Goal: Information Seeking & Learning: Learn about a topic

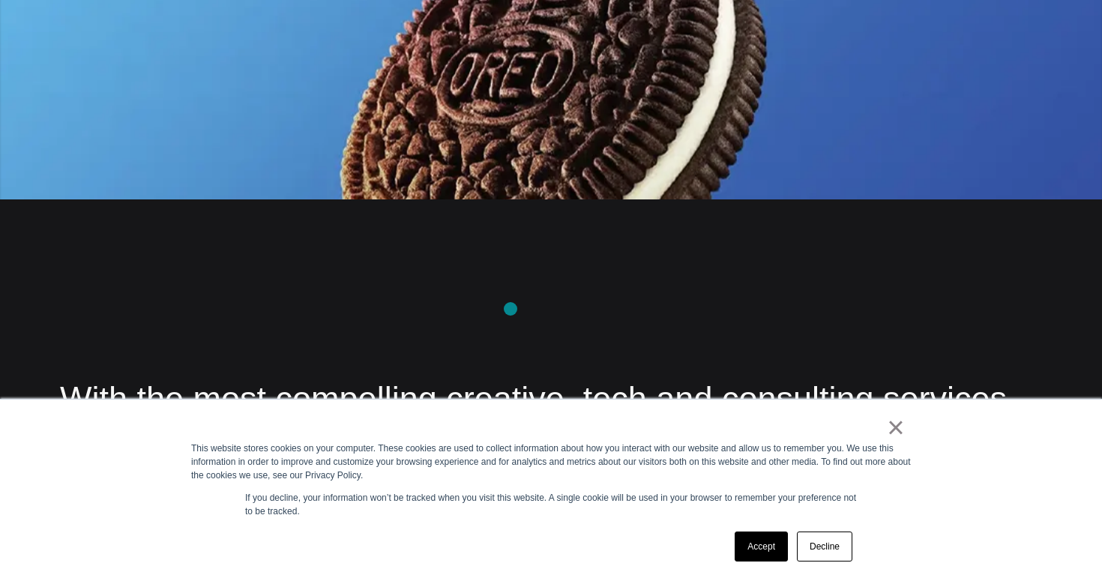
scroll to position [1723, 0]
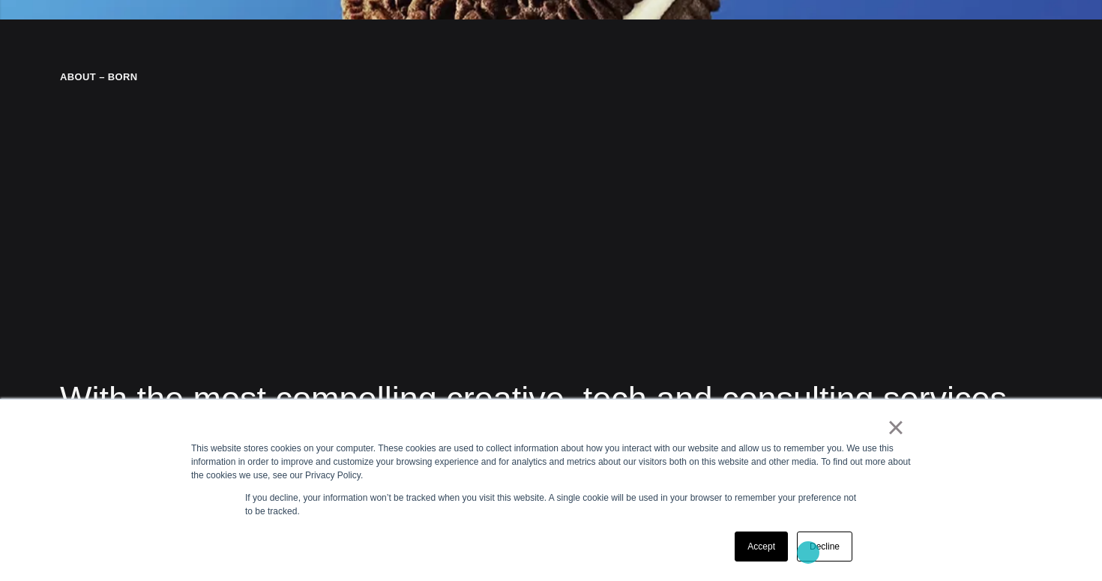
click at [822, 544] on link "Decline" at bounding box center [824, 547] width 55 height 30
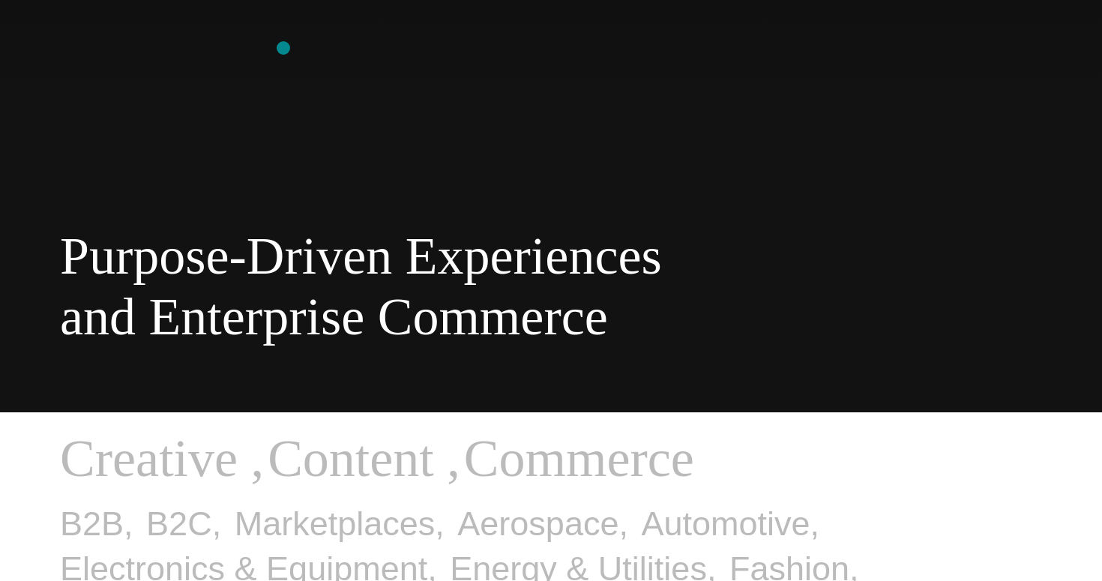
scroll to position [0, 0]
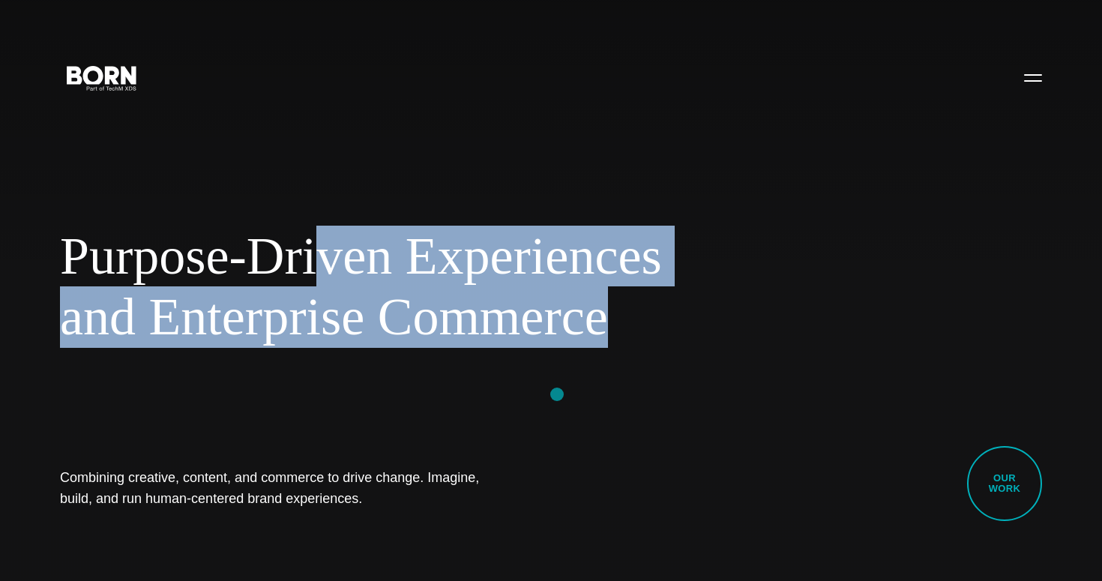
drag, startPoint x: 311, startPoint y: 242, endPoint x: 558, endPoint y: 394, distance: 289.8
click at [558, 394] on div "Purpose-Driven Experiences and Enterprise Commerce Combining creative, content,…" at bounding box center [551, 290] width 1102 height 581
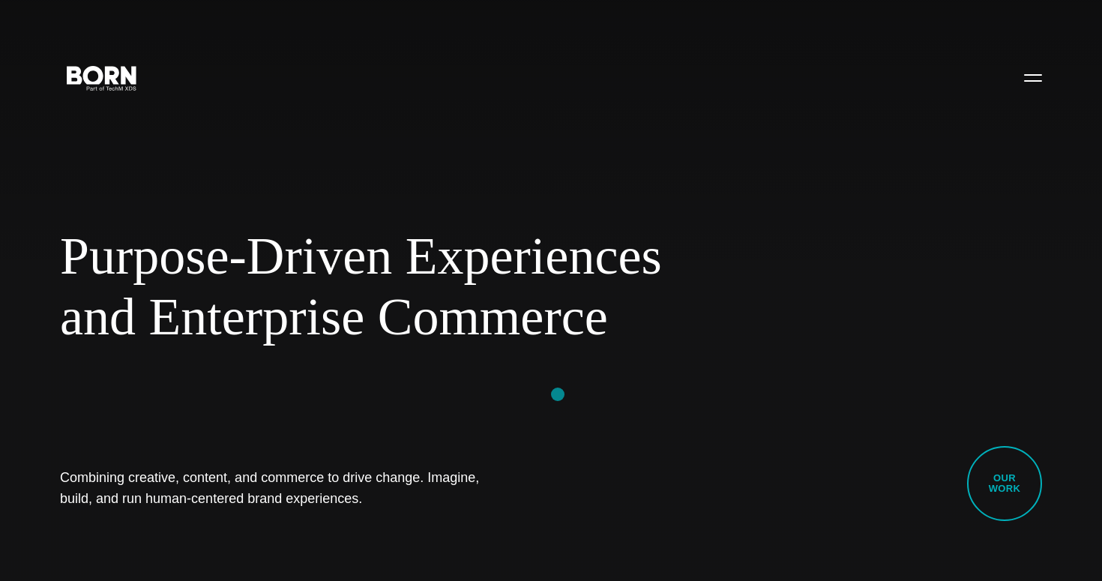
scroll to position [24, 0]
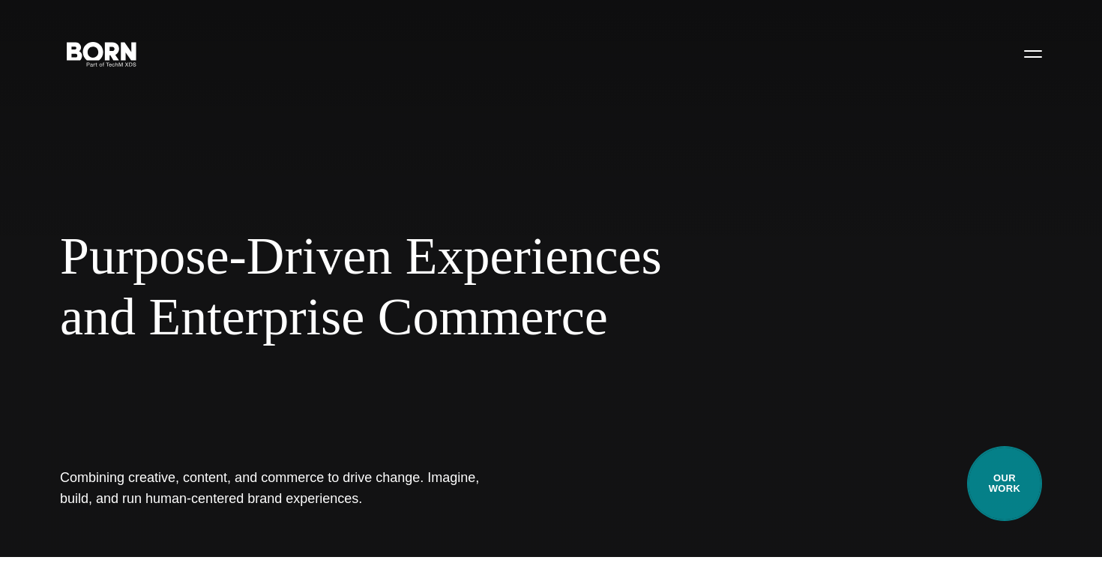
click at [1021, 470] on link "Our Work" at bounding box center [1004, 483] width 75 height 75
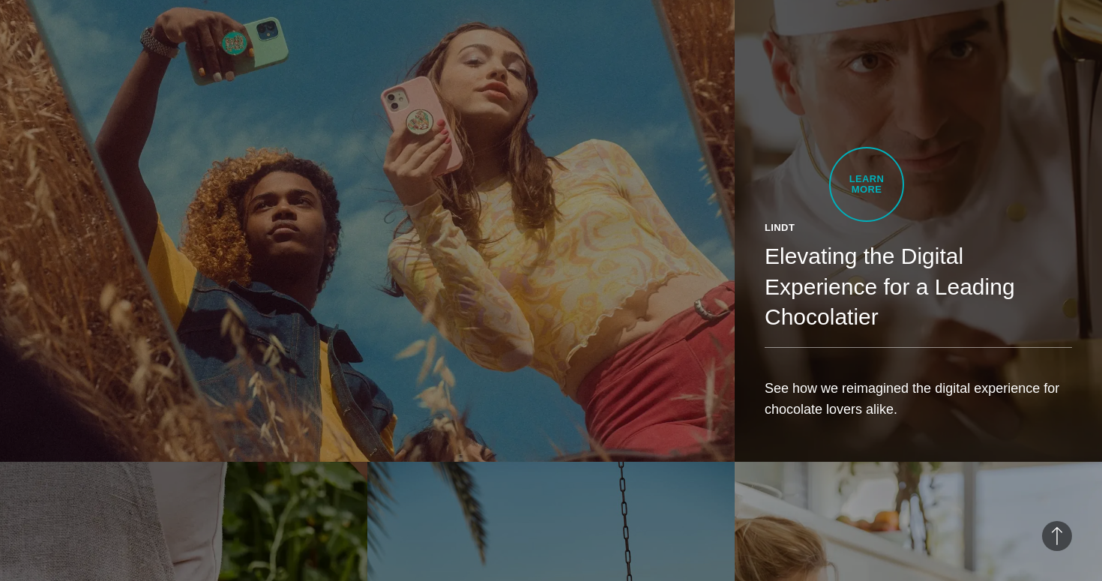
scroll to position [2174, 0]
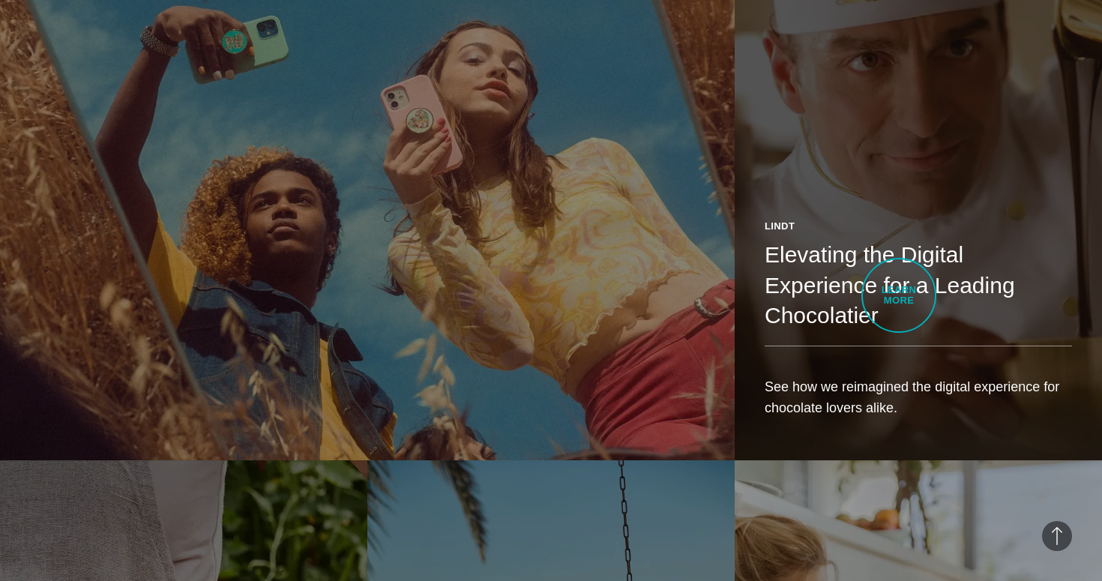
click at [899, 295] on h2 "Elevating the Digital Experience for a Leading Chocolatier" at bounding box center [918, 285] width 307 height 91
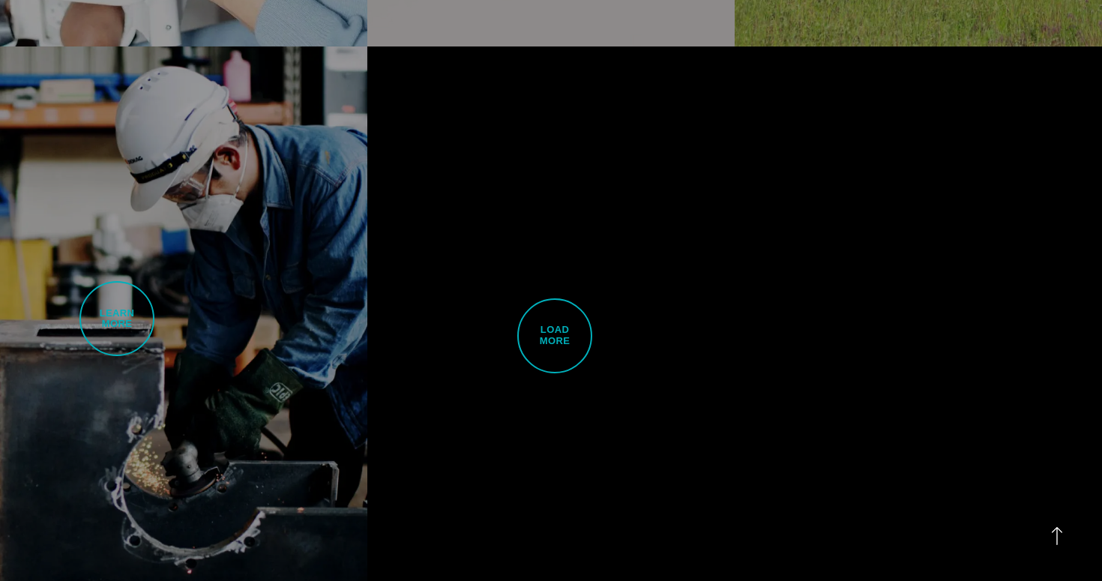
scroll to position [4634, 0]
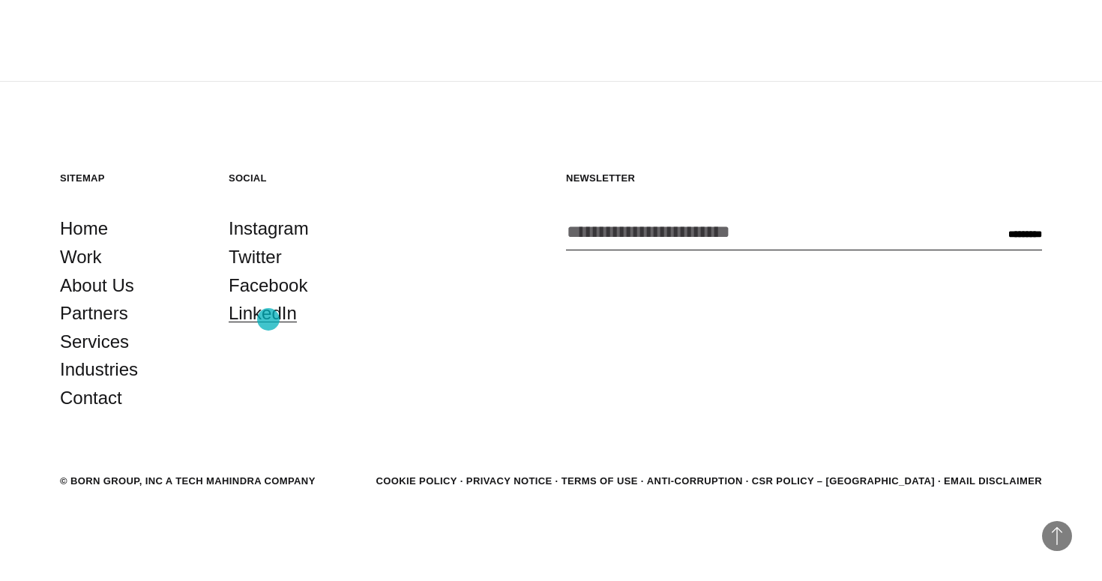
click at [268, 319] on link "LinkedIn" at bounding box center [263, 313] width 68 height 28
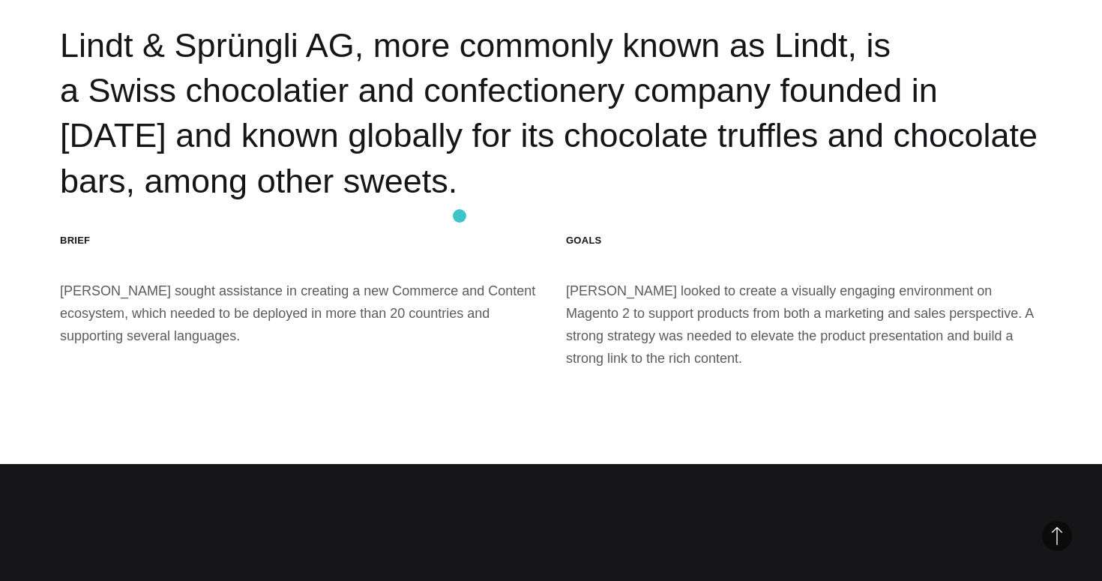
scroll to position [2005, 0]
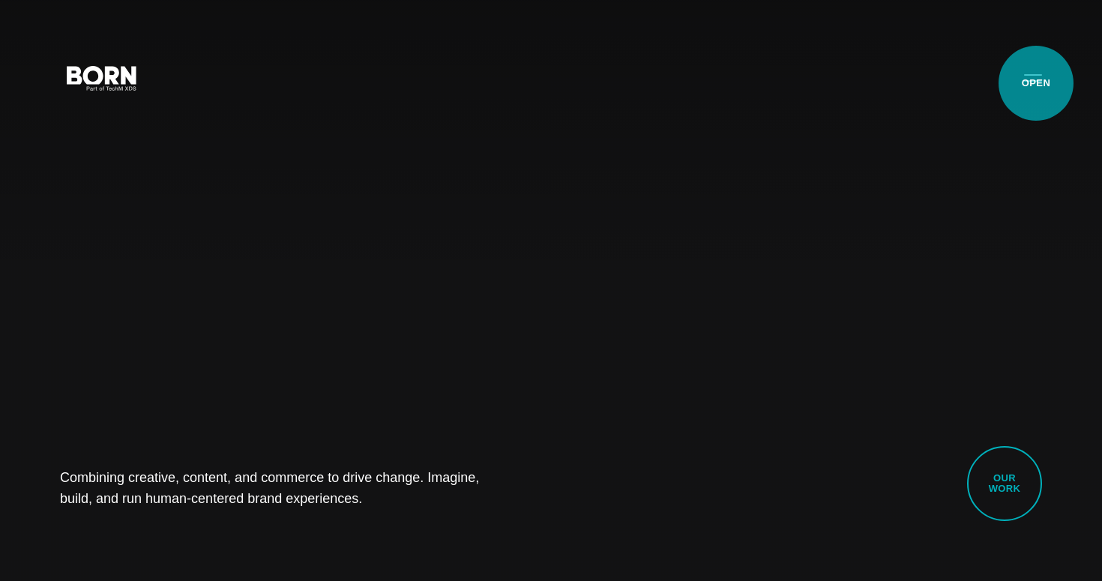
click at [1036, 83] on button "Primary Menu" at bounding box center [1033, 76] width 36 height 31
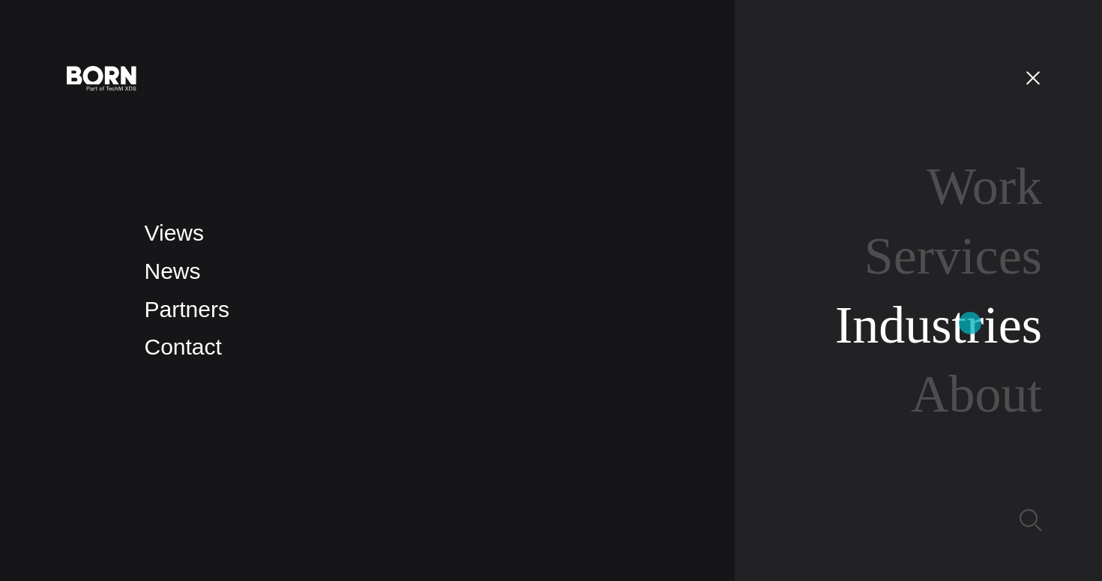
click at [970, 323] on link "Industries" at bounding box center [938, 325] width 207 height 58
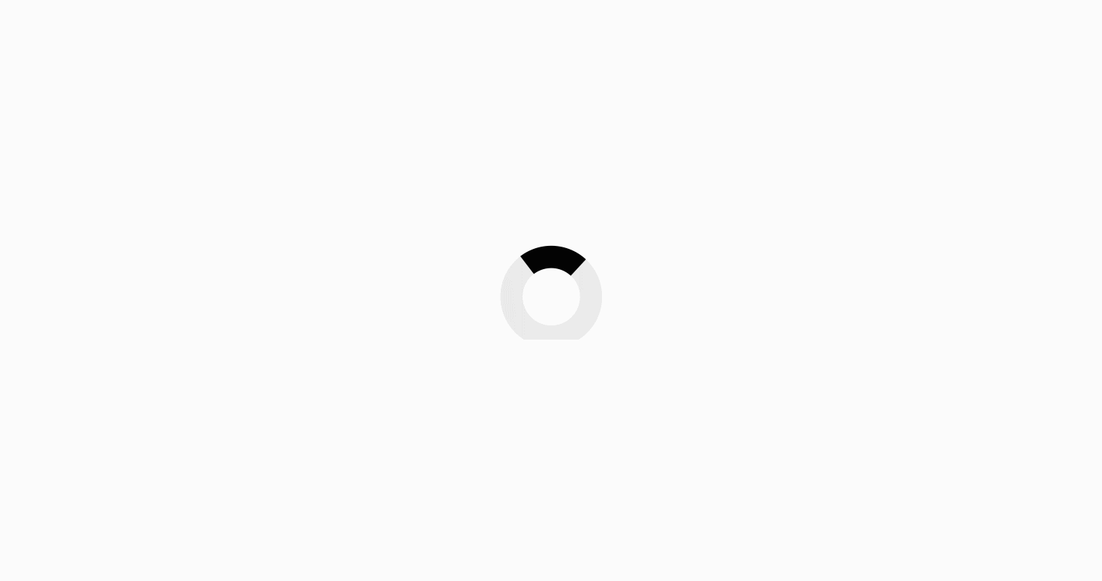
click at [970, 323] on div at bounding box center [551, 290] width 1102 height 581
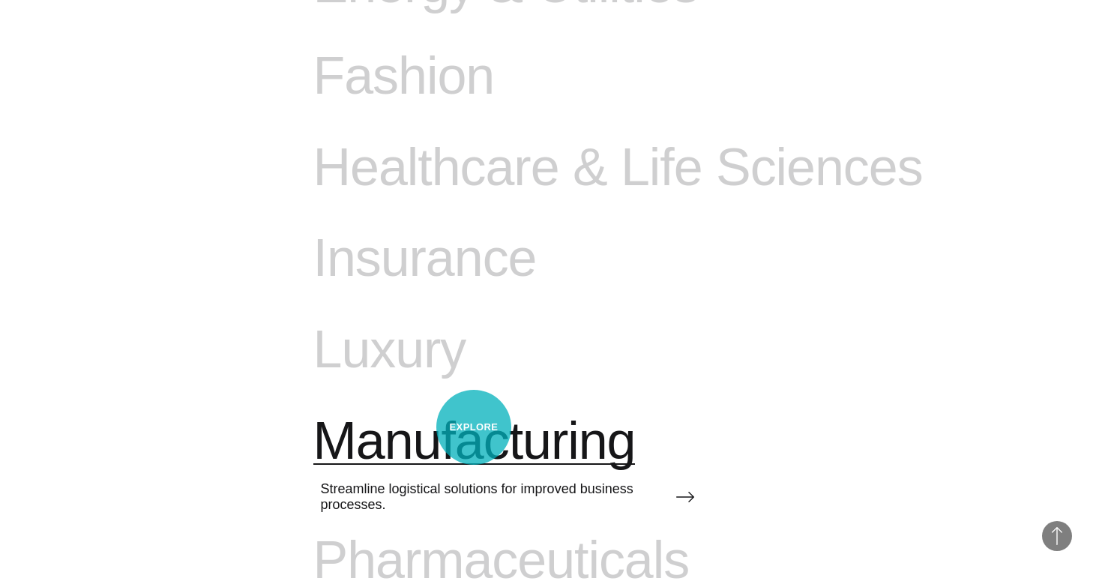
scroll to position [1349, 0]
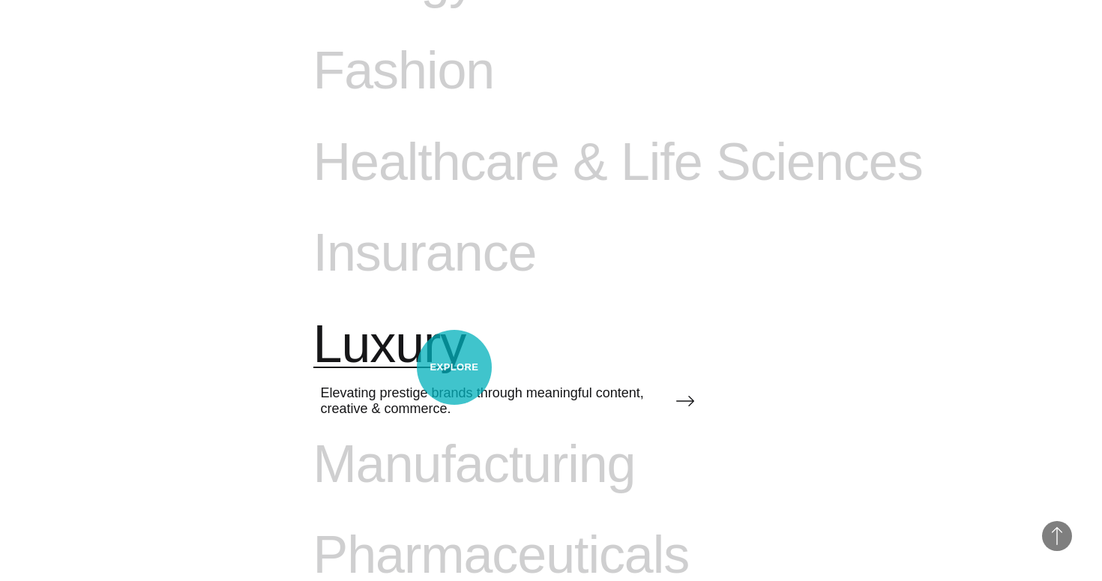
click at [454, 367] on span "Luxury" at bounding box center [389, 344] width 153 height 61
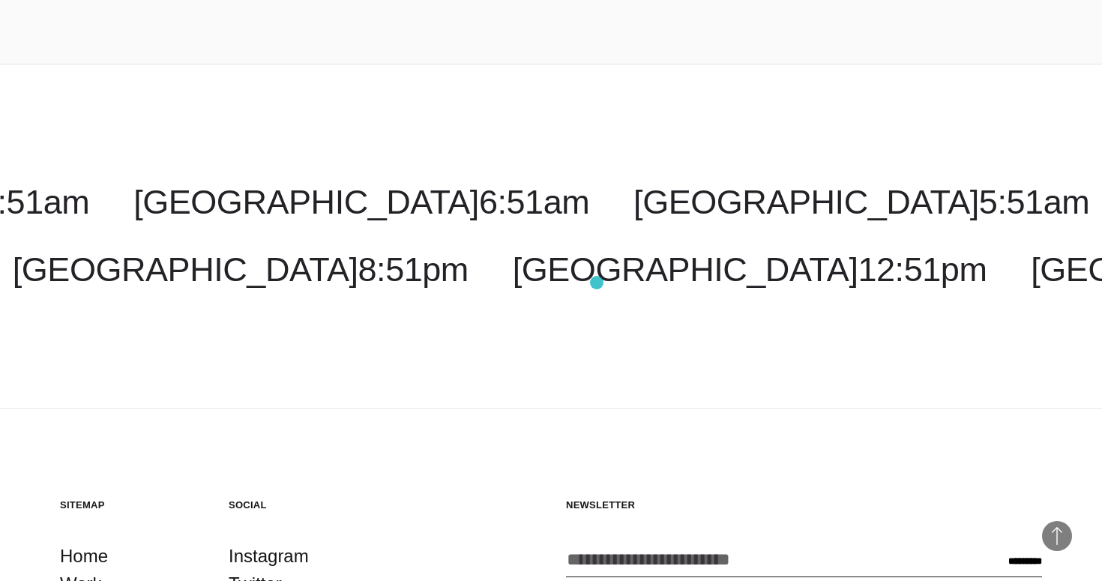
scroll to position [2984, 0]
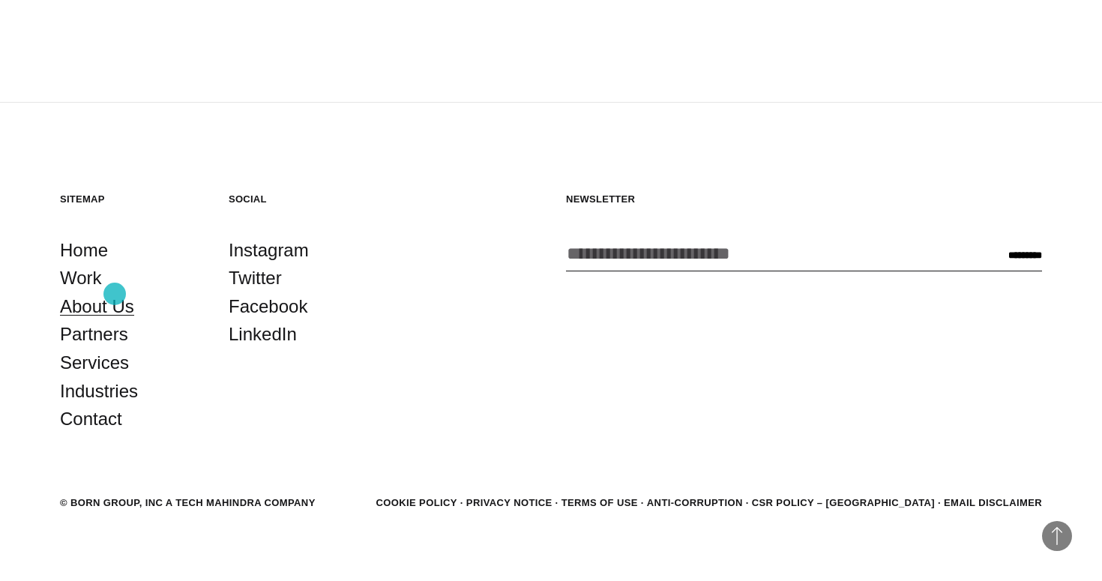
click at [115, 294] on link "About Us" at bounding box center [97, 306] width 74 height 28
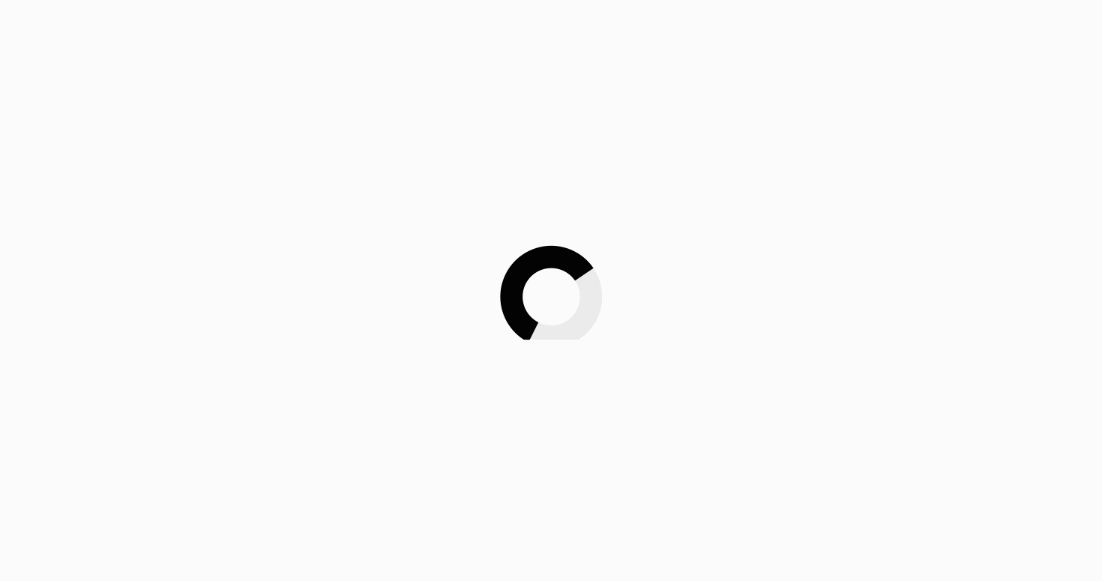
scroll to position [1355, 0]
